Goal: Transaction & Acquisition: Purchase product/service

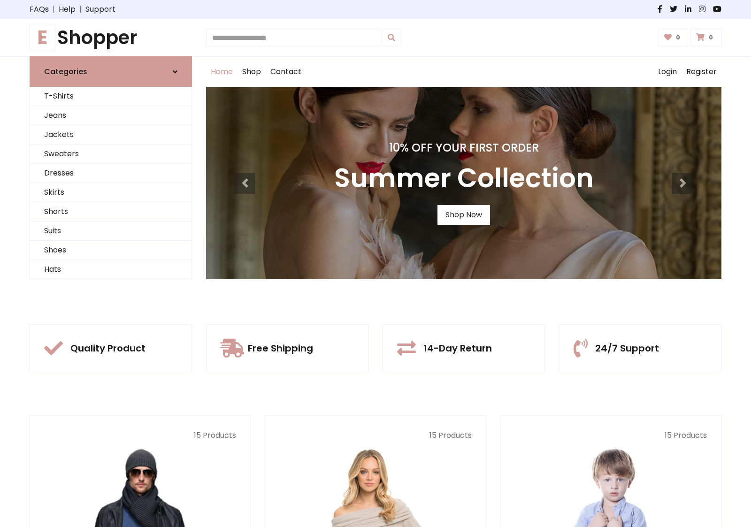
click at [375, 263] on div "10% Off Your First Order Summer Collection Shop Now" at bounding box center [463, 183] width 515 height 192
click at [463, 214] on link "Shop Now" at bounding box center [463, 215] width 53 height 20
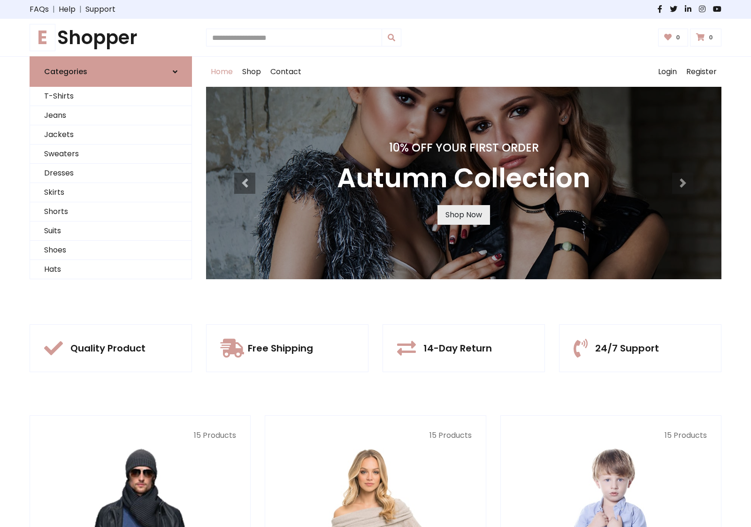
click at [463, 214] on link "Shop Now" at bounding box center [463, 215] width 53 height 20
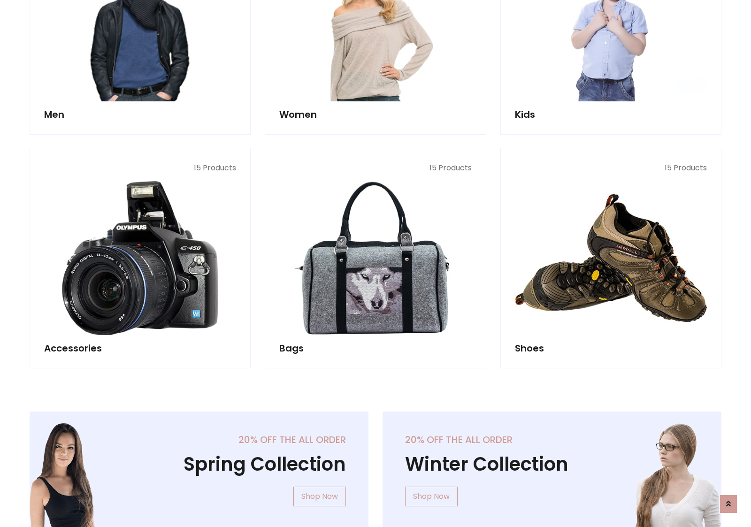
scroll to position [936, 0]
